Goal: Task Accomplishment & Management: Manage account settings

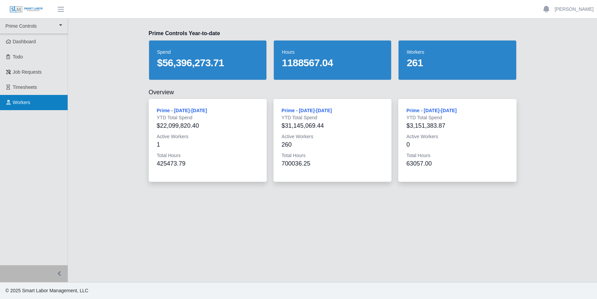
click at [17, 104] on span "Workers" at bounding box center [22, 102] width 18 height 5
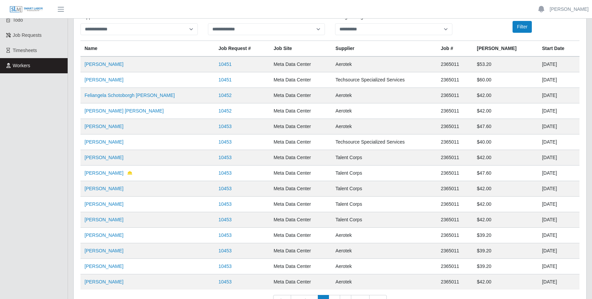
scroll to position [88, 0]
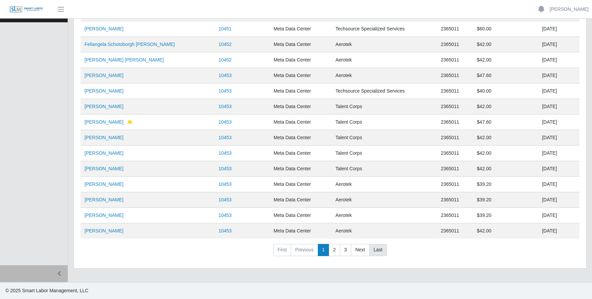
click at [374, 250] on link "Last" at bounding box center [378, 250] width 18 height 12
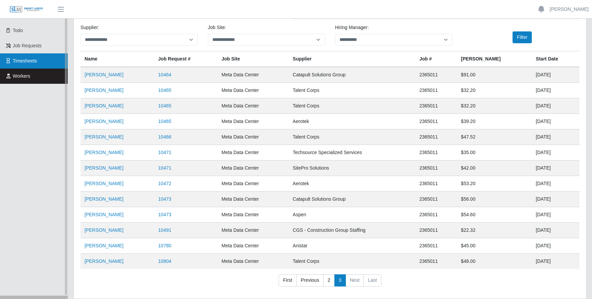
scroll to position [0, 0]
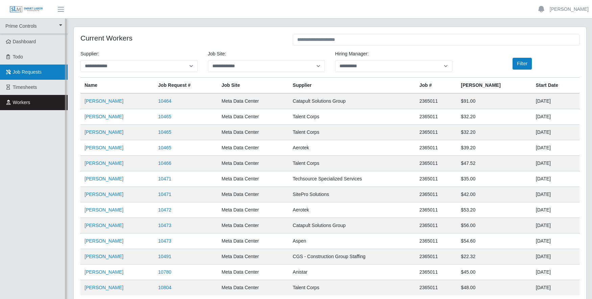
click at [27, 72] on span "Job Requests" at bounding box center [27, 71] width 29 height 5
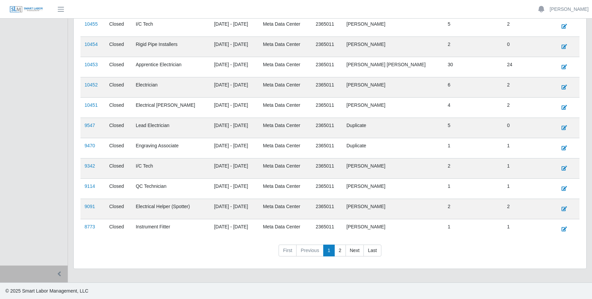
scroll to position [241, 0]
click at [367, 245] on link "Last" at bounding box center [372, 250] width 18 height 12
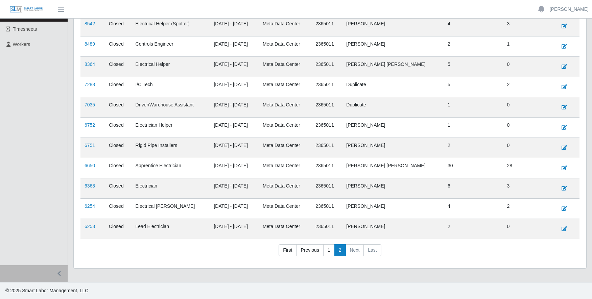
scroll to position [58, 0]
click at [284, 251] on link "First" at bounding box center [288, 250] width 18 height 12
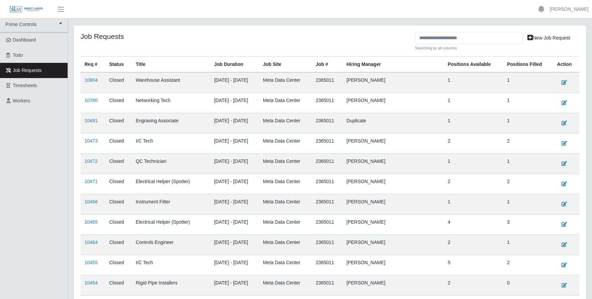
scroll to position [0, 0]
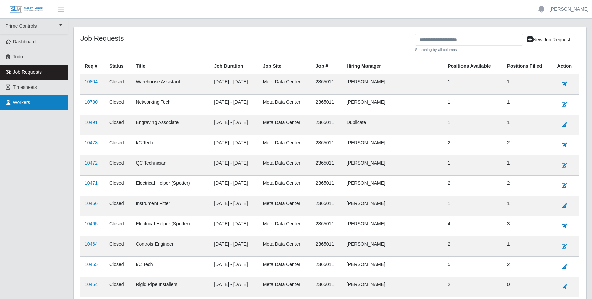
click at [19, 104] on span "Workers" at bounding box center [22, 102] width 18 height 5
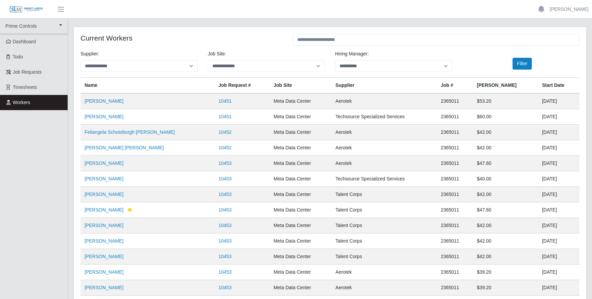
scroll to position [88, 0]
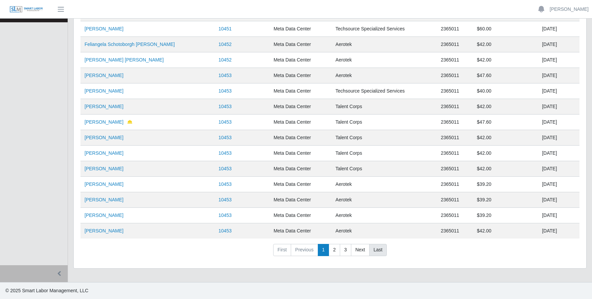
click at [379, 251] on link "Last" at bounding box center [378, 250] width 18 height 12
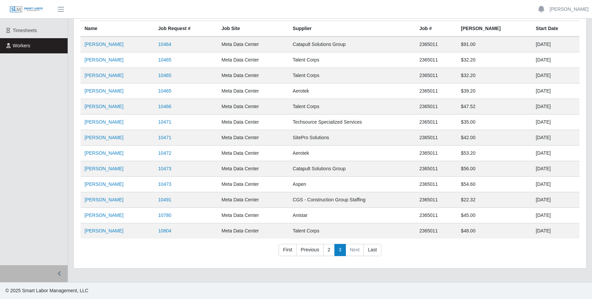
scroll to position [57, 0]
click at [113, 200] on link "[PERSON_NAME]" at bounding box center [104, 199] width 39 height 5
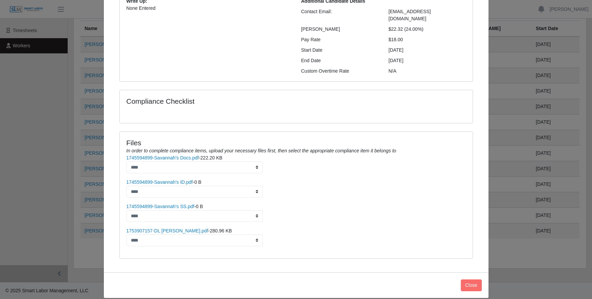
scroll to position [87, 0]
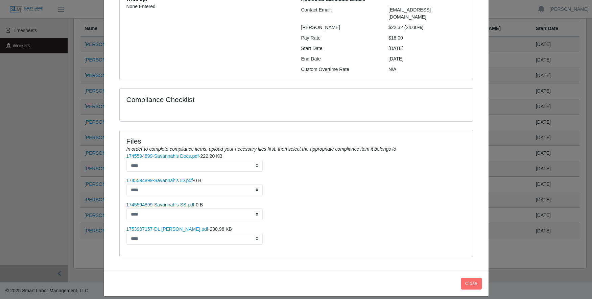
click at [158, 202] on link "1745594899-Savannah's SS.pdf" at bounding box center [160, 204] width 68 height 5
click at [170, 154] on link "1745594899-Savannah's Docs.pdf" at bounding box center [162, 156] width 72 height 5
click at [471, 278] on button "Close" at bounding box center [471, 284] width 21 height 12
